Goal: Book appointment/travel/reservation

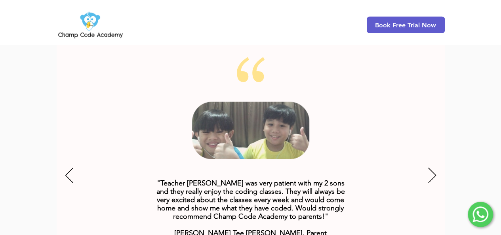
scroll to position [1030, 0]
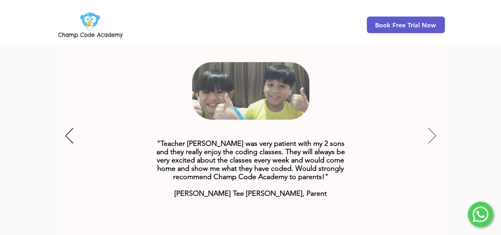
click at [434, 128] on icon "Next" at bounding box center [432, 135] width 8 height 15
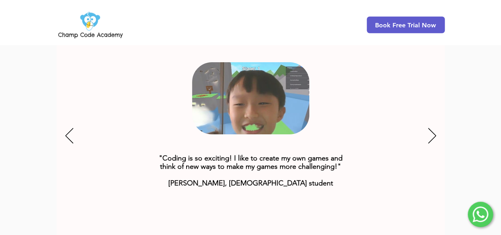
click at [437, 124] on div "Slideshow" at bounding box center [251, 136] width 388 height 238
click at [434, 128] on icon "Next" at bounding box center [432, 135] width 8 height 15
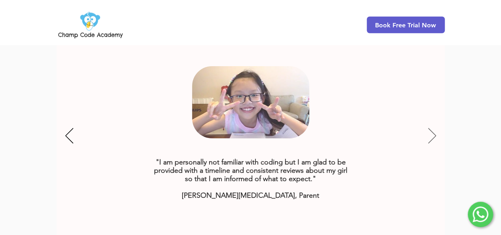
click at [434, 128] on icon "Next" at bounding box center [432, 135] width 8 height 15
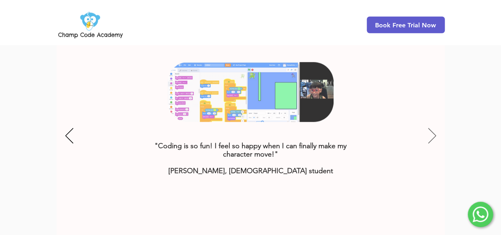
click at [434, 128] on icon "Next" at bounding box center [432, 135] width 8 height 15
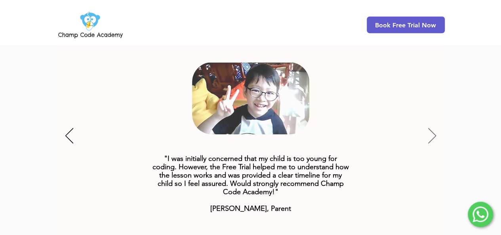
click at [434, 128] on icon "Next" at bounding box center [432, 135] width 8 height 15
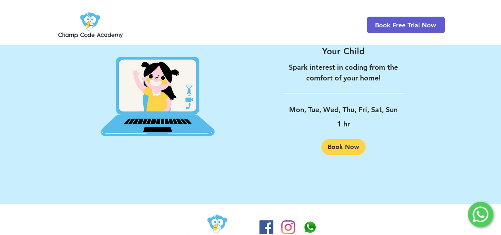
scroll to position [1326, 0]
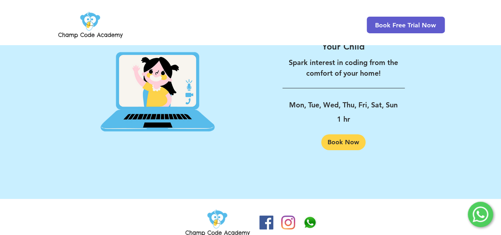
click at [292, 216] on img "Instagram" at bounding box center [288, 223] width 14 height 14
click at [108, 29] on img at bounding box center [91, 25] width 68 height 31
click at [108, 35] on img at bounding box center [91, 25] width 68 height 31
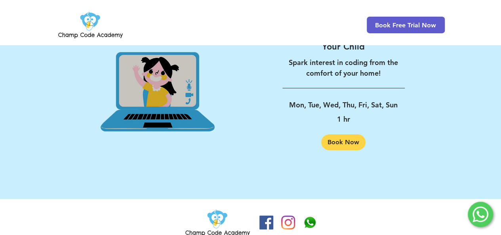
click at [139, 64] on img at bounding box center [158, 89] width 186 height 192
